Goal: Information Seeking & Learning: Learn about a topic

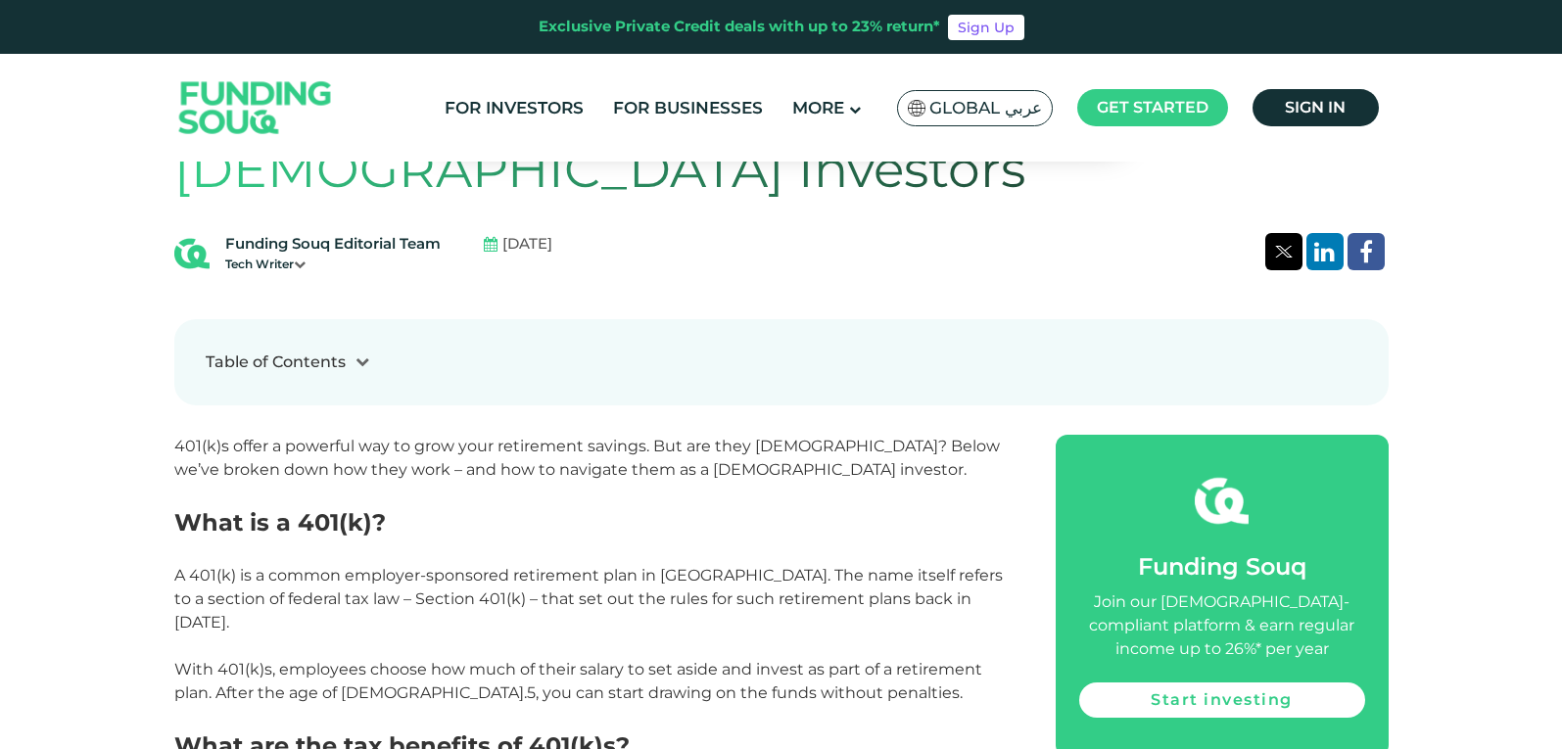
scroll to position [784, 0]
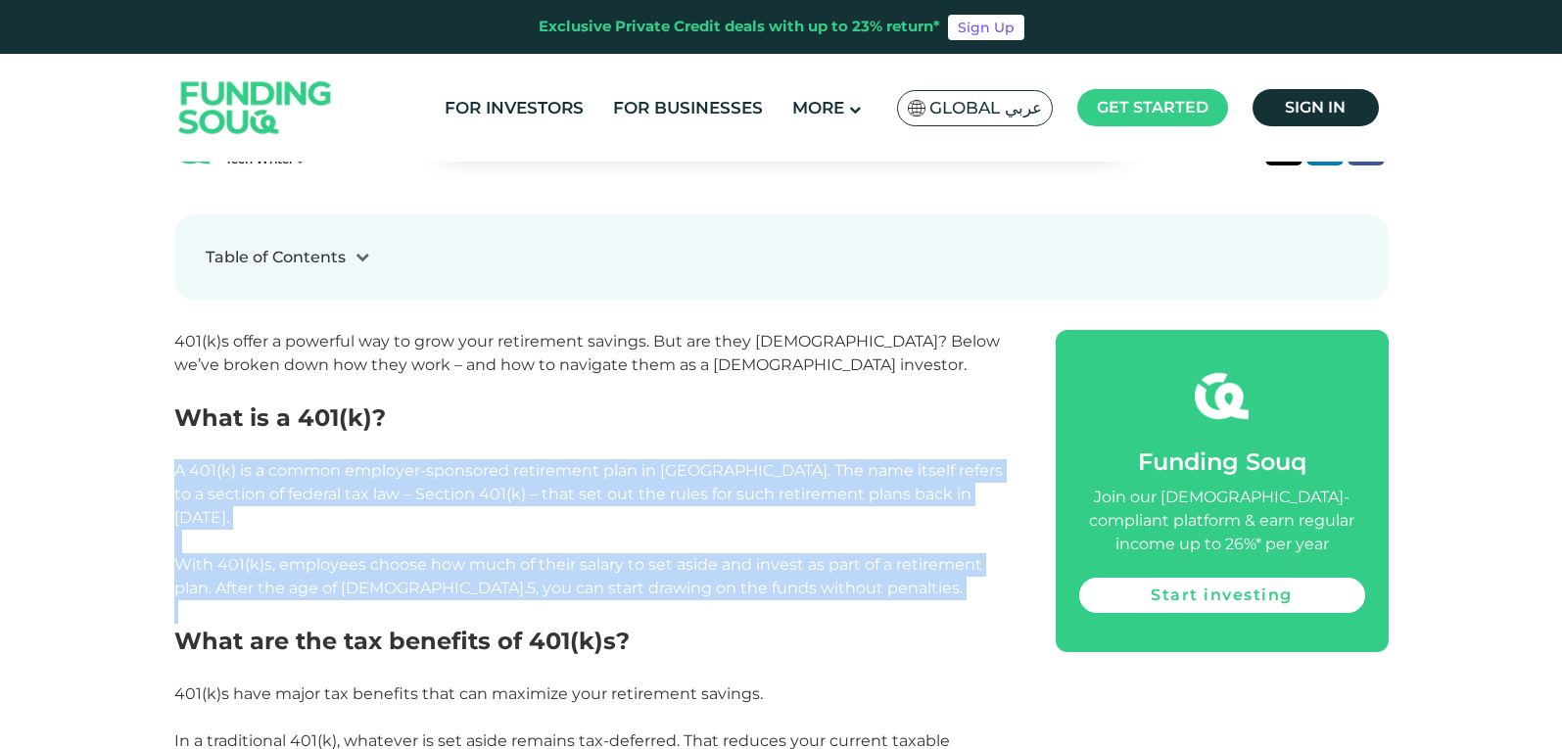
drag, startPoint x: 185, startPoint y: 476, endPoint x: 833, endPoint y: 580, distance: 655.7
click at [734, 555] on span "With 401(k)s, employees choose how much of their salary to set aside and invest…" at bounding box center [578, 576] width 808 height 42
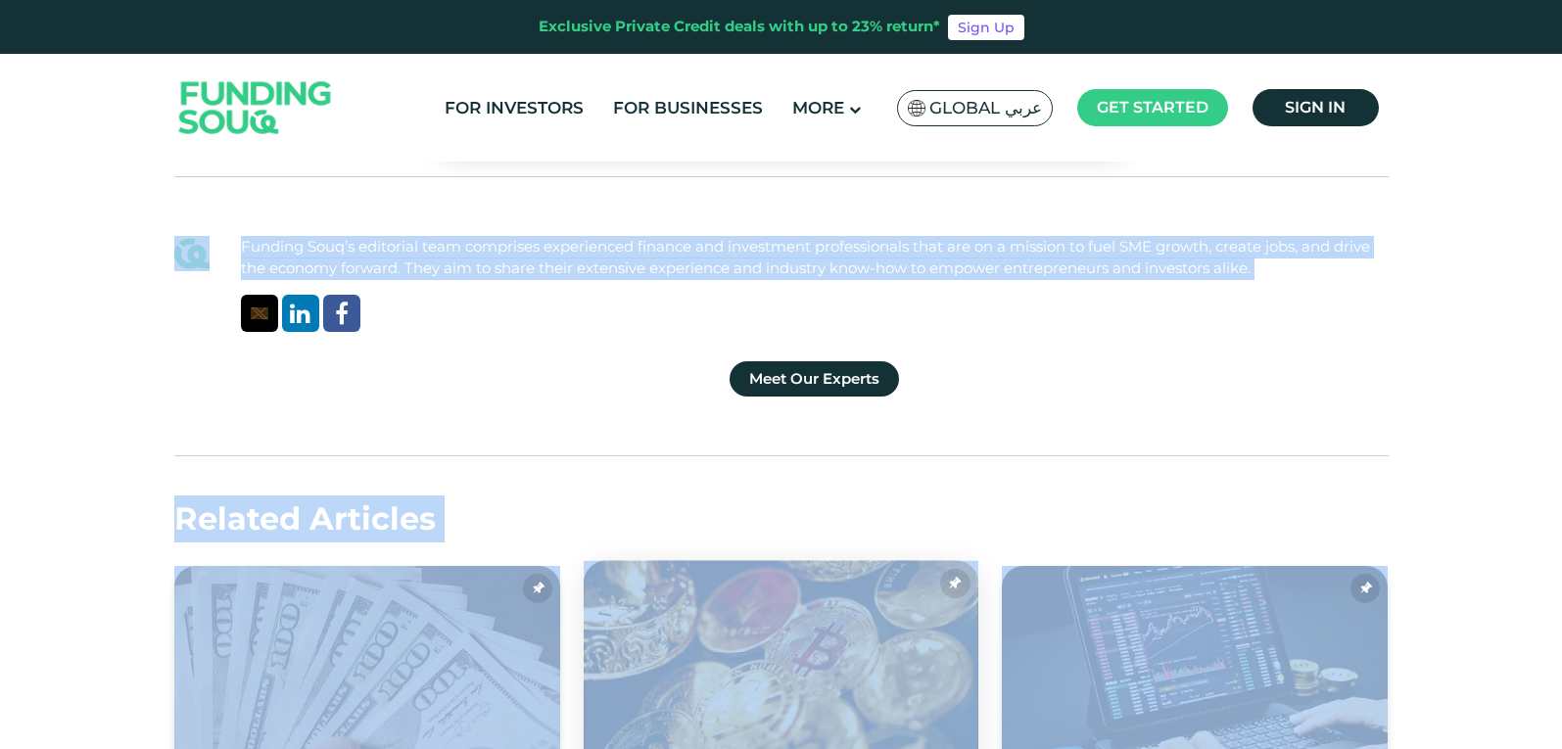
scroll to position [4870, 0]
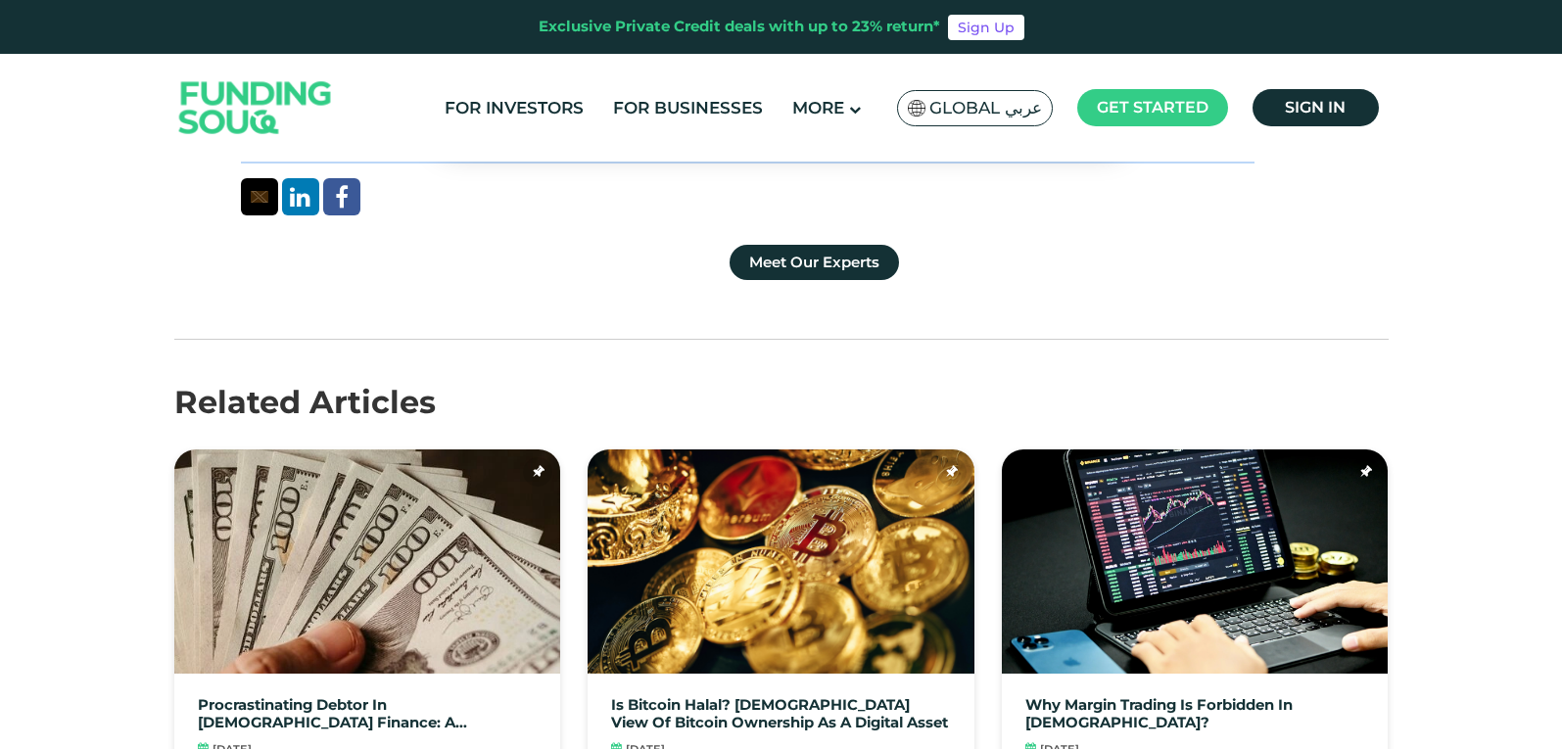
drag, startPoint x: 179, startPoint y: 470, endPoint x: 174, endPoint y: 226, distance: 243.9
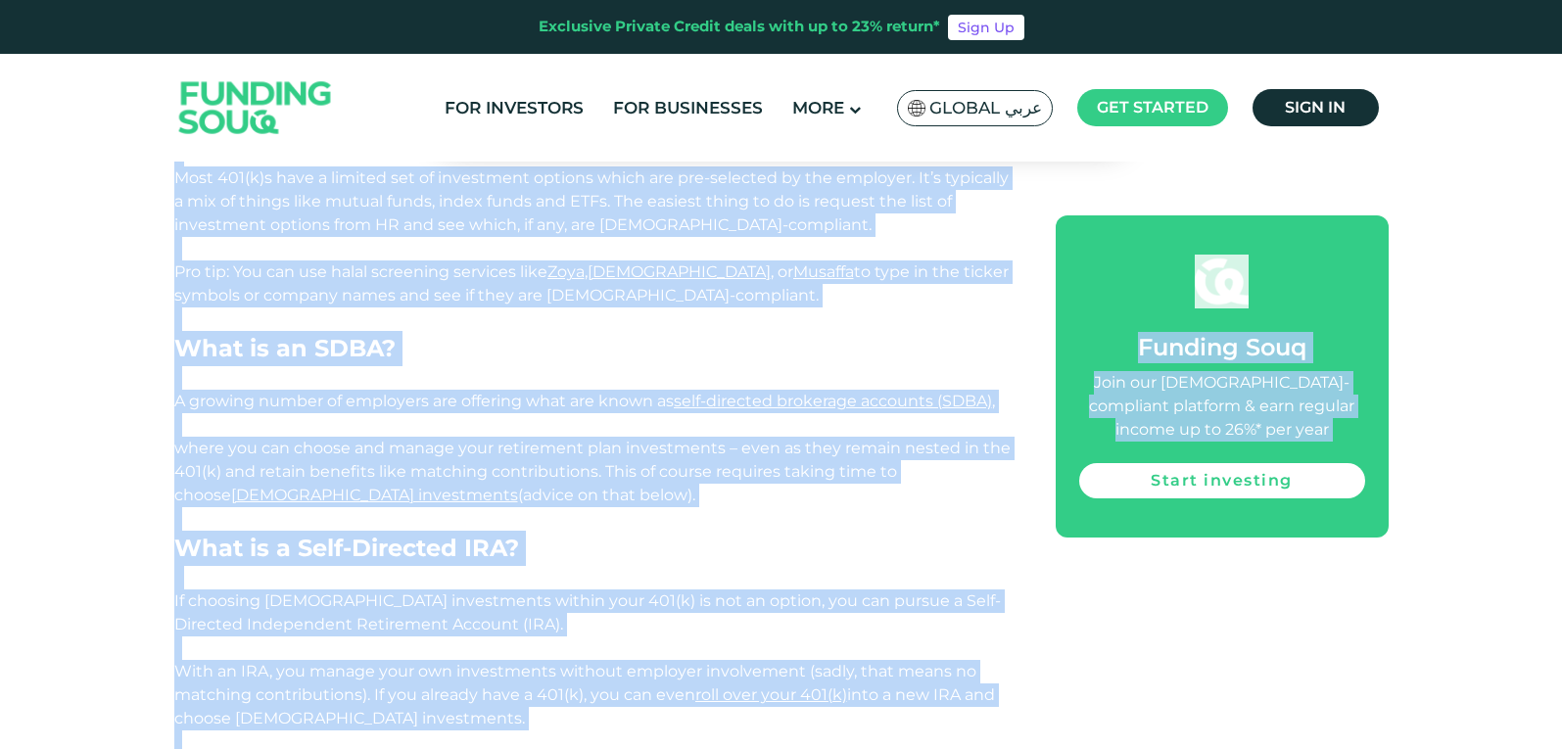
scroll to position [2519, 0]
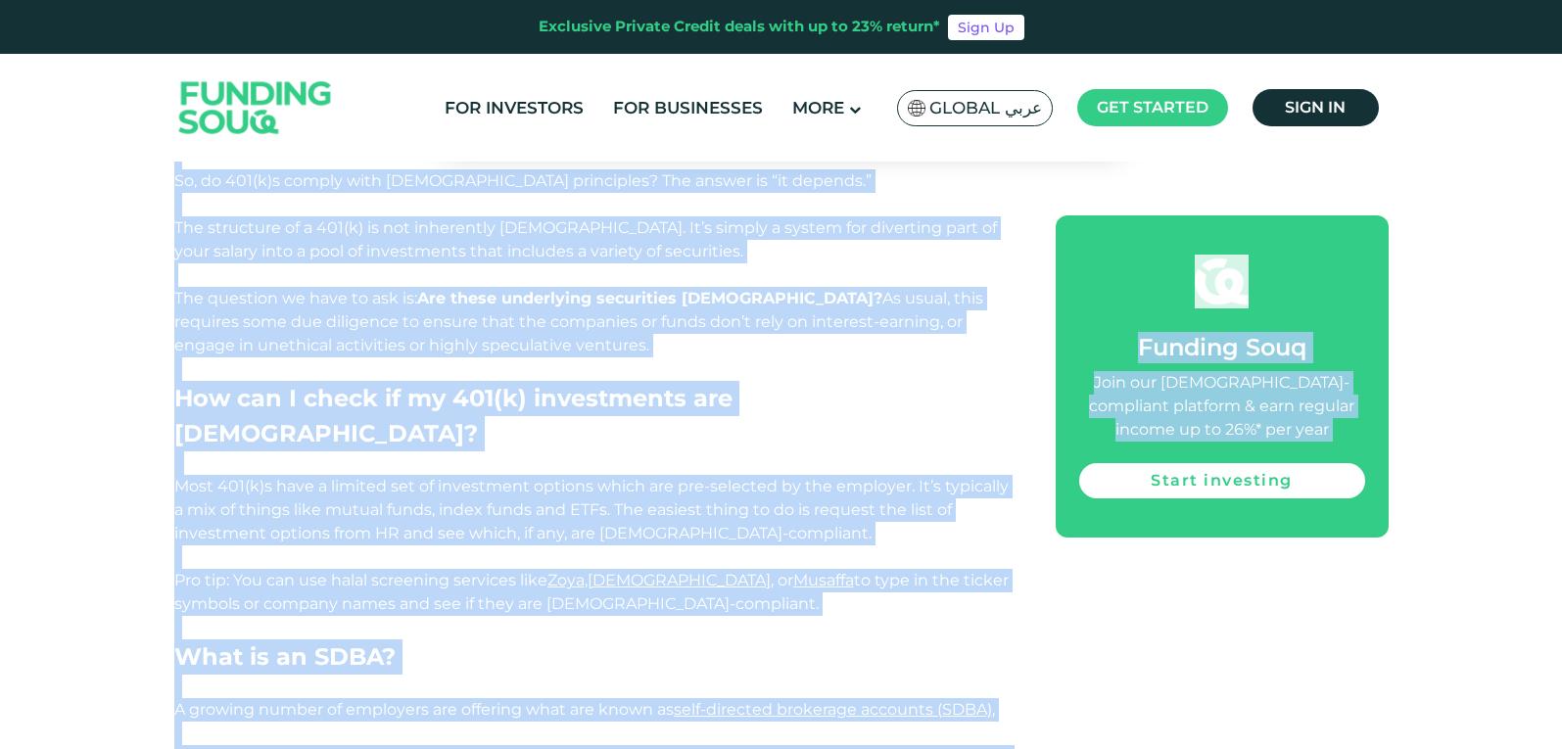
click at [495, 675] on p at bounding box center [592, 687] width 837 height 24
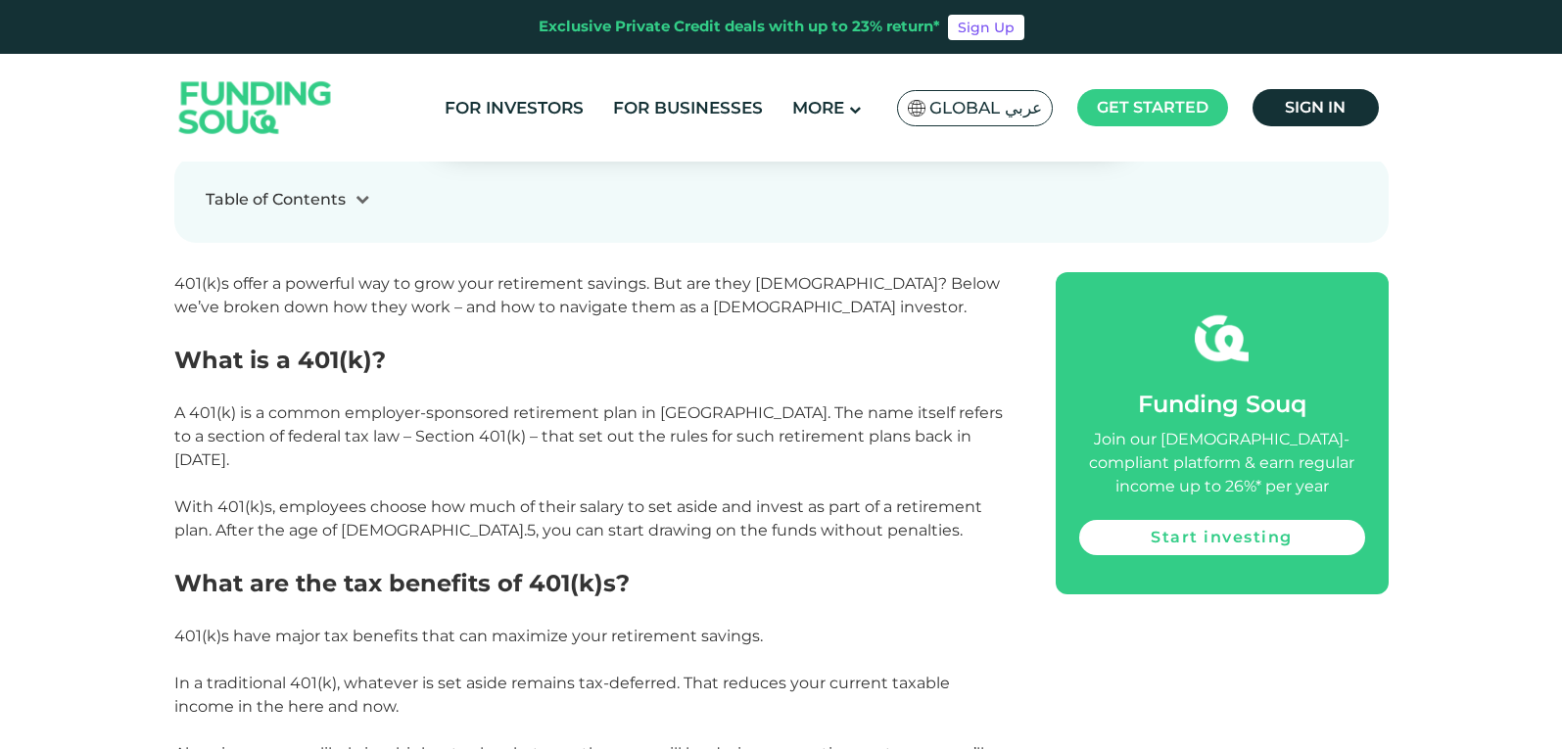
scroll to position [854, 0]
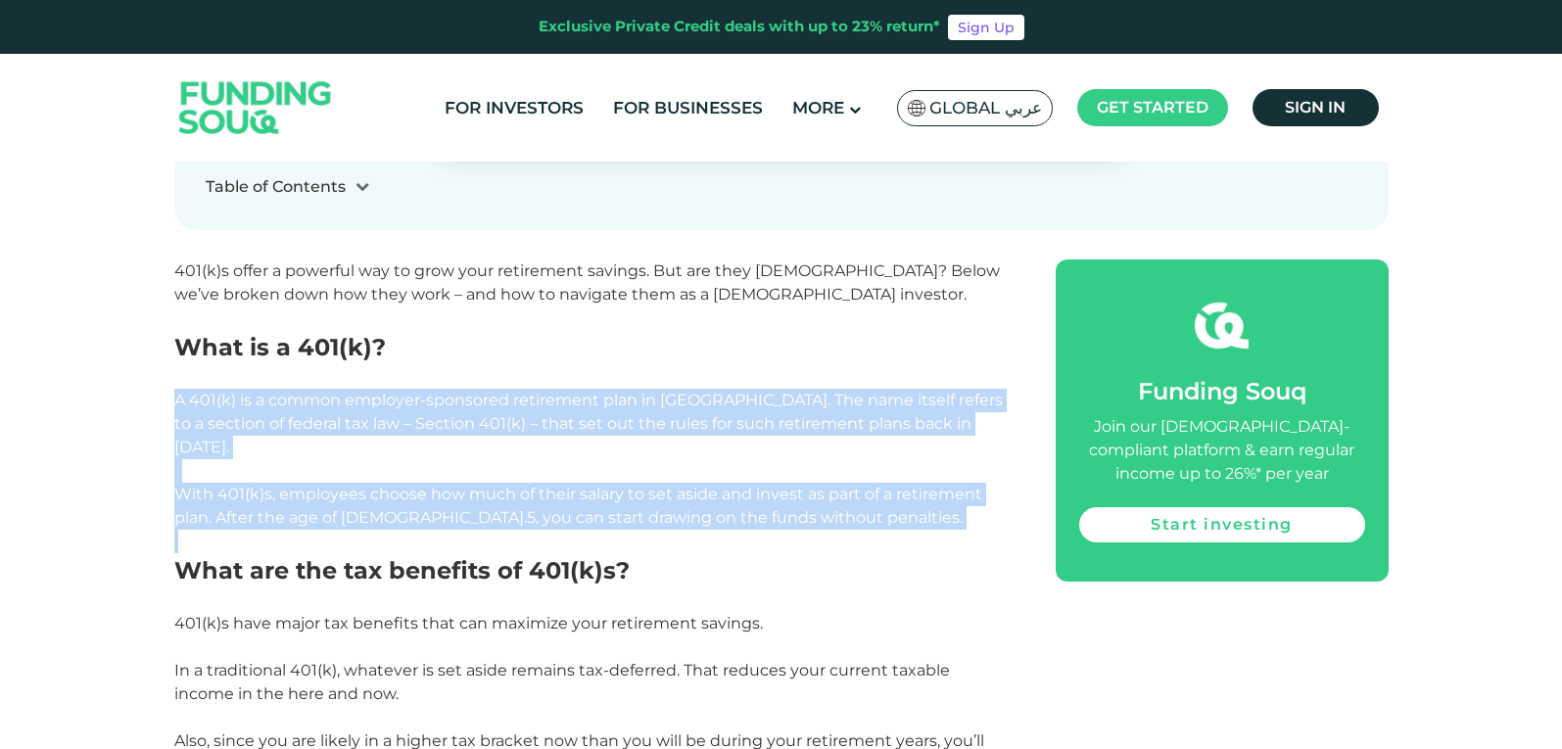
drag, startPoint x: 173, startPoint y: 401, endPoint x: 756, endPoint y: 524, distance: 595.7
click at [376, 485] on span "With 401(k)s, employees choose how much of their salary to set aside and invest…" at bounding box center [578, 506] width 808 height 42
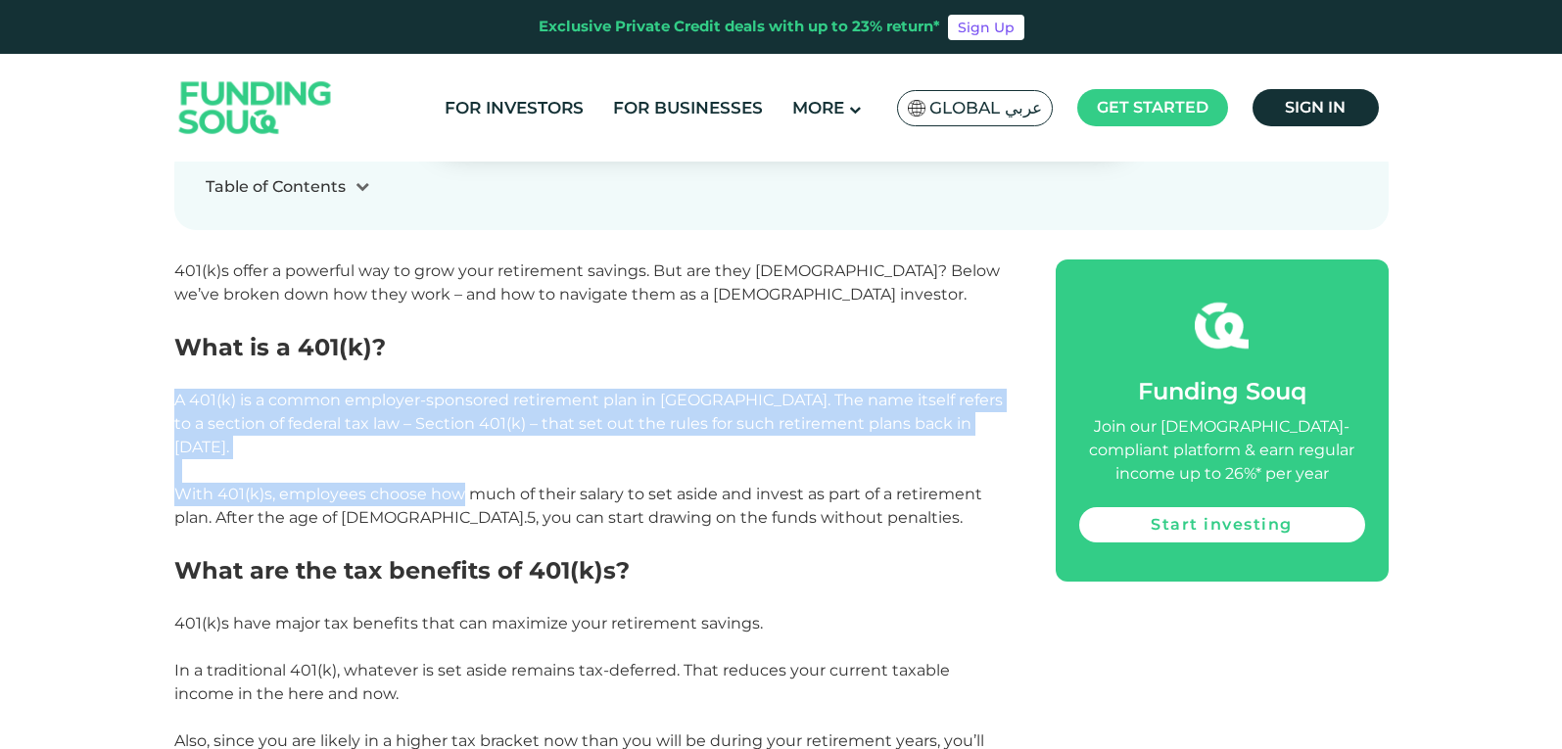
drag, startPoint x: 178, startPoint y: 406, endPoint x: 462, endPoint y: 462, distance: 289.7
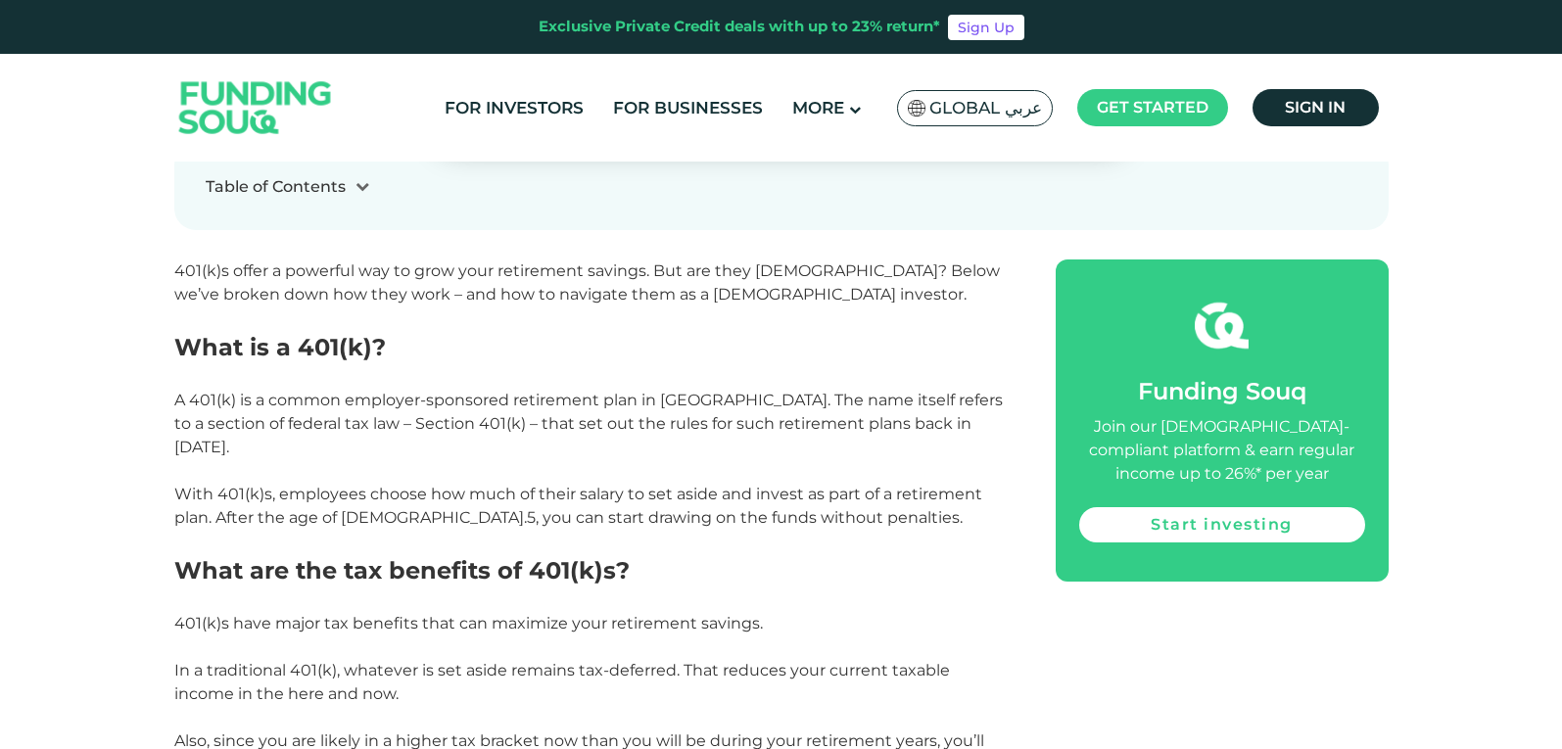
click at [505, 347] on h2 "What is a 401(k)?" at bounding box center [592, 347] width 837 height 35
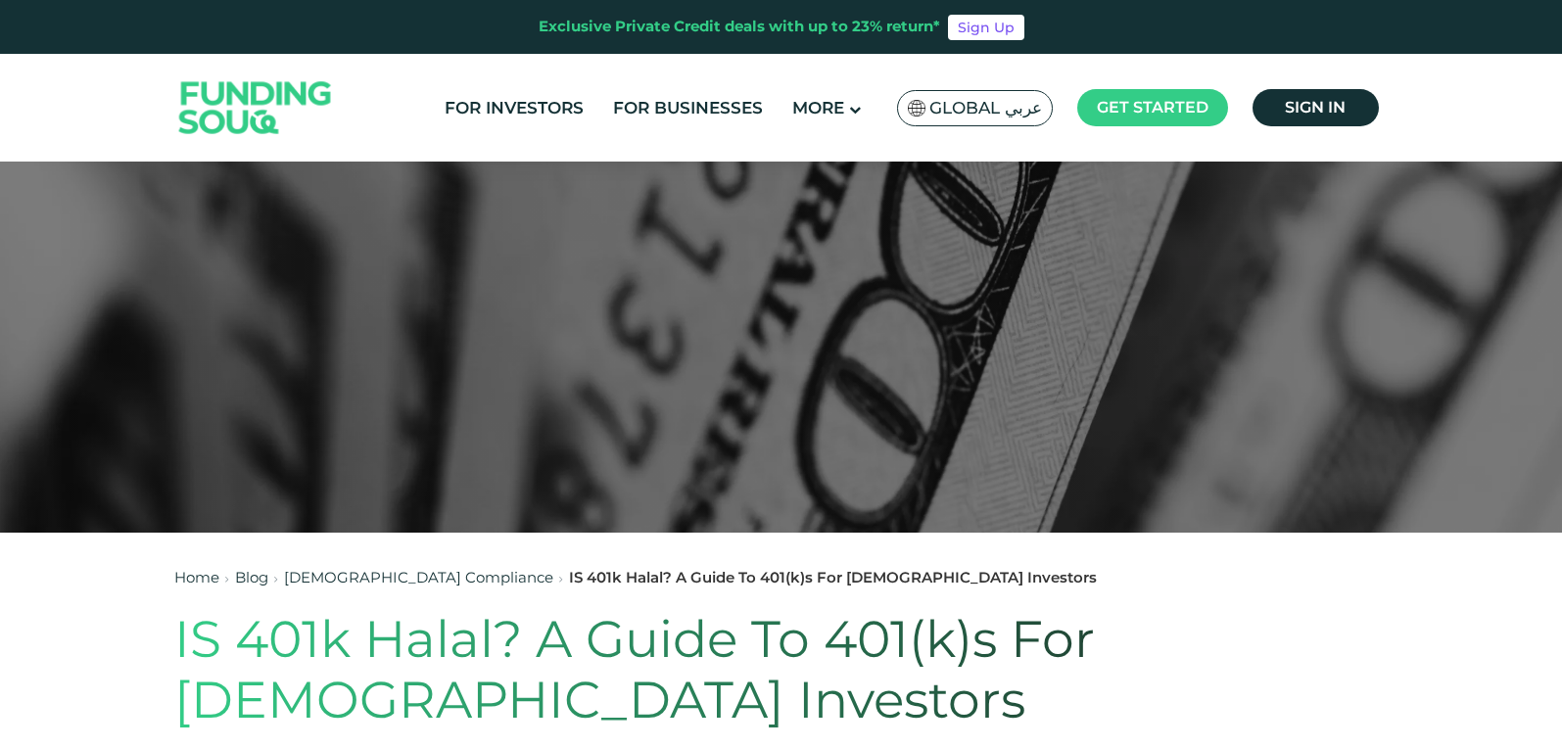
scroll to position [0, 0]
